Goal: Task Accomplishment & Management: Use online tool/utility

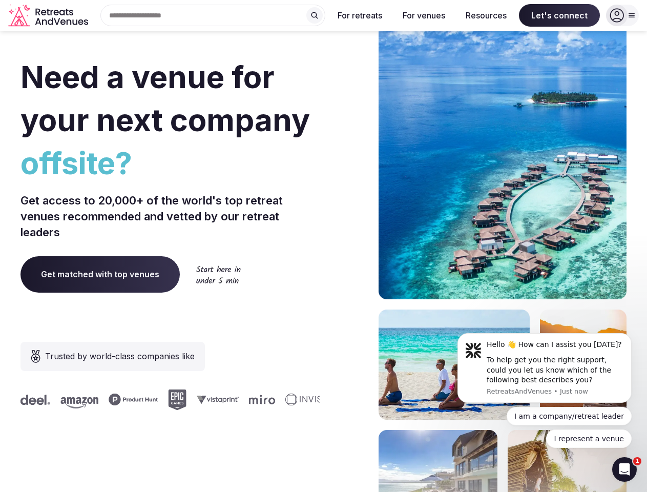
click at [323, 246] on div "Need a venue for your next company offsite? Get access to 20,000+ of the world'…" at bounding box center [324, 307] width 606 height 618
click at [213, 15] on div "Search Popular Destinations [GEOGRAPHIC_DATA], [GEOGRAPHIC_DATA] [GEOGRAPHIC_DA…" at bounding box center [208, 16] width 233 height 22
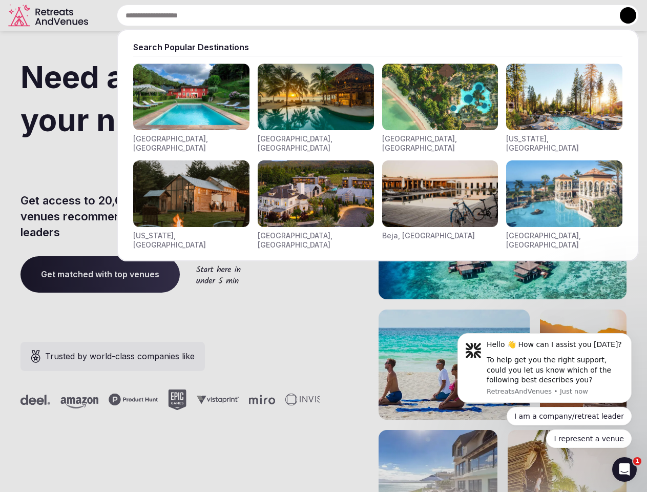
click at [315, 15] on input "text" at bounding box center [378, 16] width 522 height 22
click at [360, 15] on input "text" at bounding box center [378, 16] width 522 height 22
click at [424, 15] on input "text" at bounding box center [378, 16] width 522 height 22
click at [486, 15] on input "text" at bounding box center [378, 16] width 522 height 22
click at [560, 15] on input "text" at bounding box center [378, 16] width 522 height 22
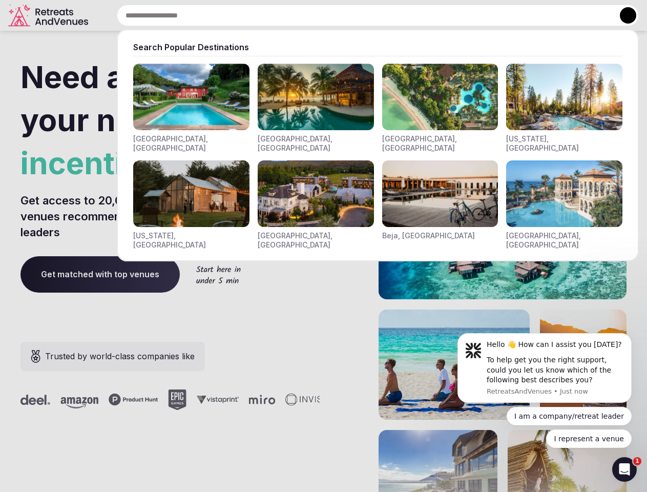
click at [623, 15] on button at bounding box center [628, 15] width 16 height 16
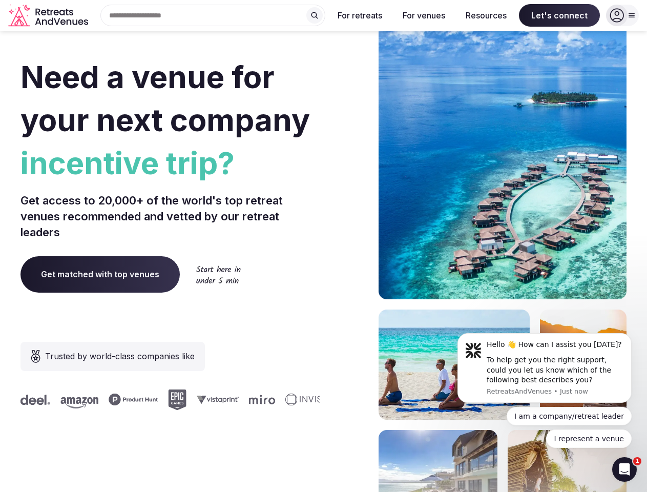
click at [545, 368] on div "To help get you the right support, could you let us know which of the following…" at bounding box center [555, 370] width 137 height 30
